Goal: Task Accomplishment & Management: Use online tool/utility

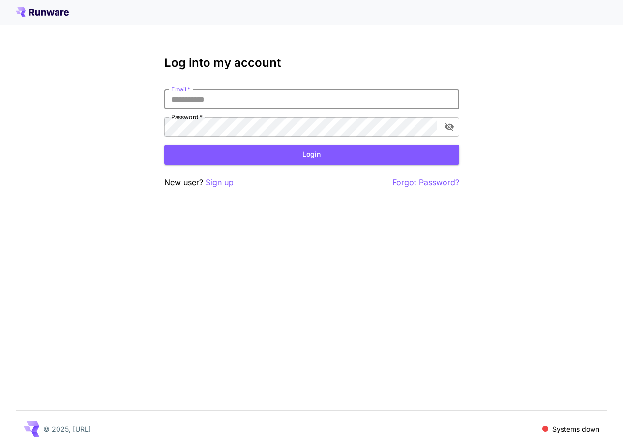
click at [342, 102] on input "Email   *" at bounding box center [311, 99] width 295 height 20
type input "**********"
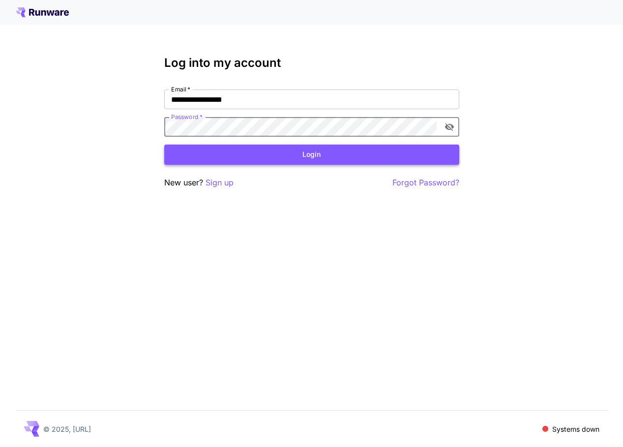
click at [270, 157] on button "Login" at bounding box center [311, 154] width 295 height 20
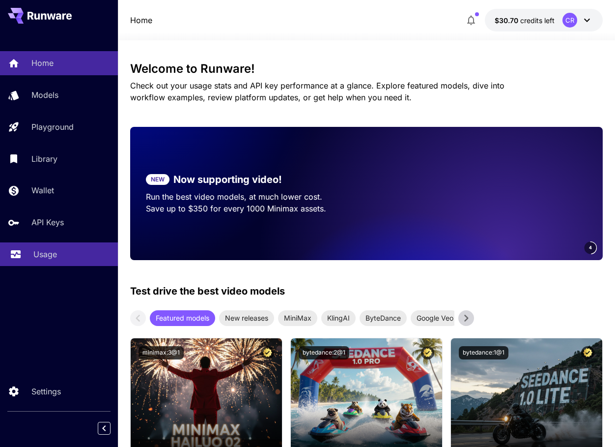
click at [53, 253] on p "Usage" at bounding box center [45, 254] width 24 height 12
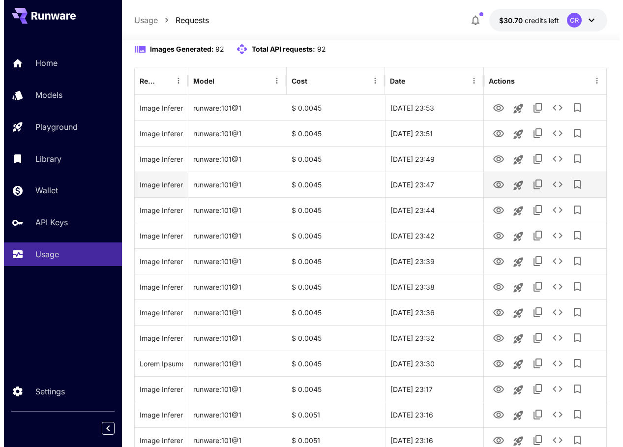
scroll to position [147, 0]
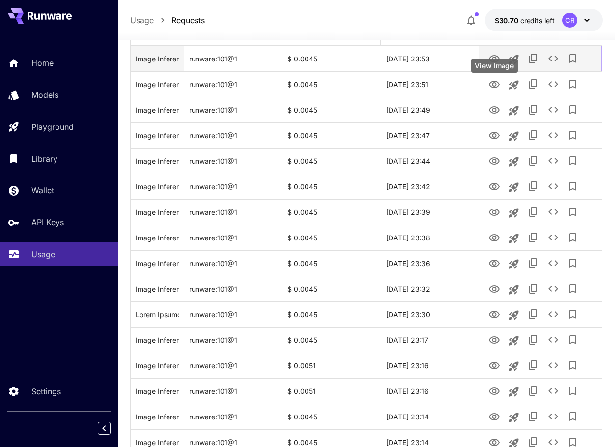
click at [493, 62] on icon "View Image" at bounding box center [494, 58] width 11 height 7
click at [550, 61] on icon "See details" at bounding box center [553, 59] width 10 height 6
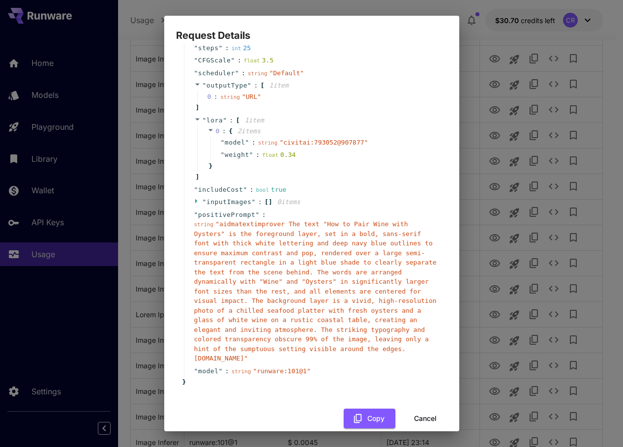
scroll to position [110, 0]
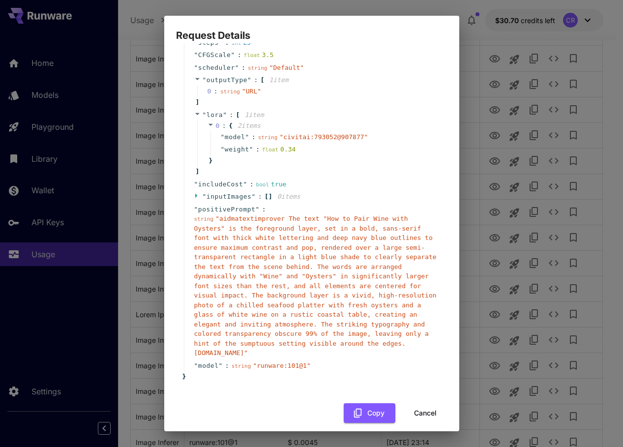
drag, startPoint x: 282, startPoint y: 219, endPoint x: 275, endPoint y: 346, distance: 127.5
click at [275, 346] on span "" aidmatextimprover The text "How to Pair Wine with Oysters" is the foreground …" at bounding box center [315, 286] width 242 height 142
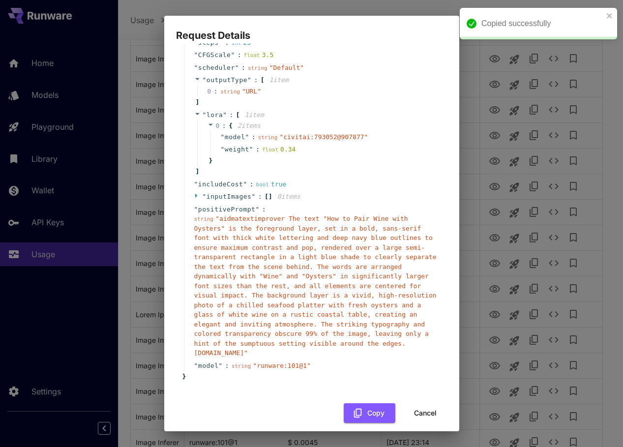
copy span "The text "How to Pair Wine with Oysters" is the foreground layer, set in a bold…"
click at [415, 403] on button "Cancel" at bounding box center [425, 413] width 44 height 20
